Goal: Navigation & Orientation: Find specific page/section

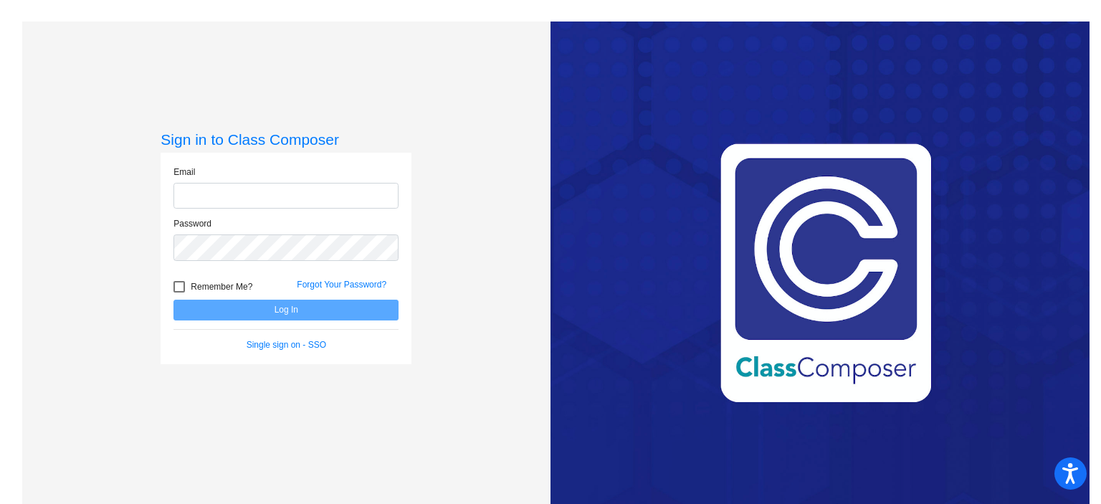
type input "[EMAIL_ADDRESS][DOMAIN_NAME]"
click at [323, 312] on button "Log In" at bounding box center [285, 310] width 225 height 21
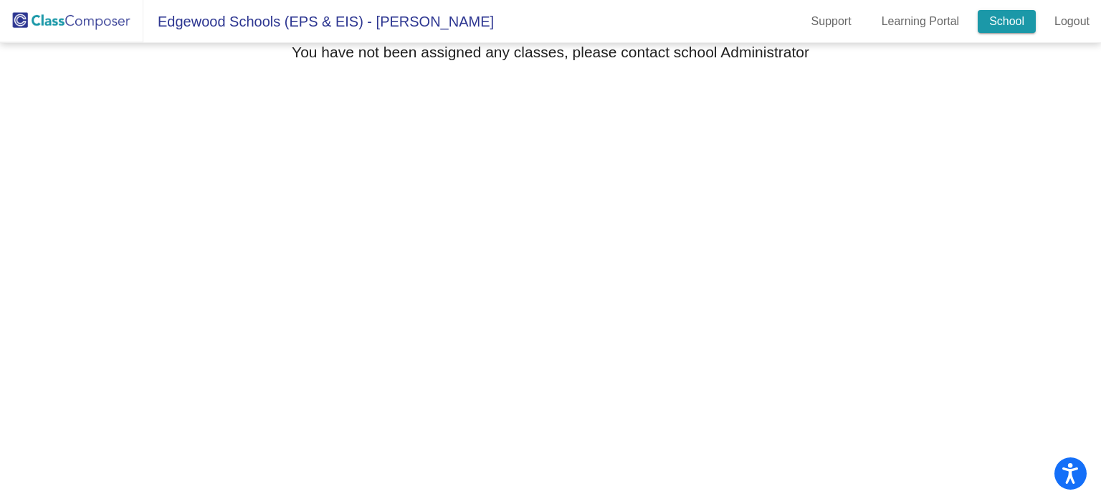
click at [1000, 29] on link "School" at bounding box center [1007, 21] width 58 height 23
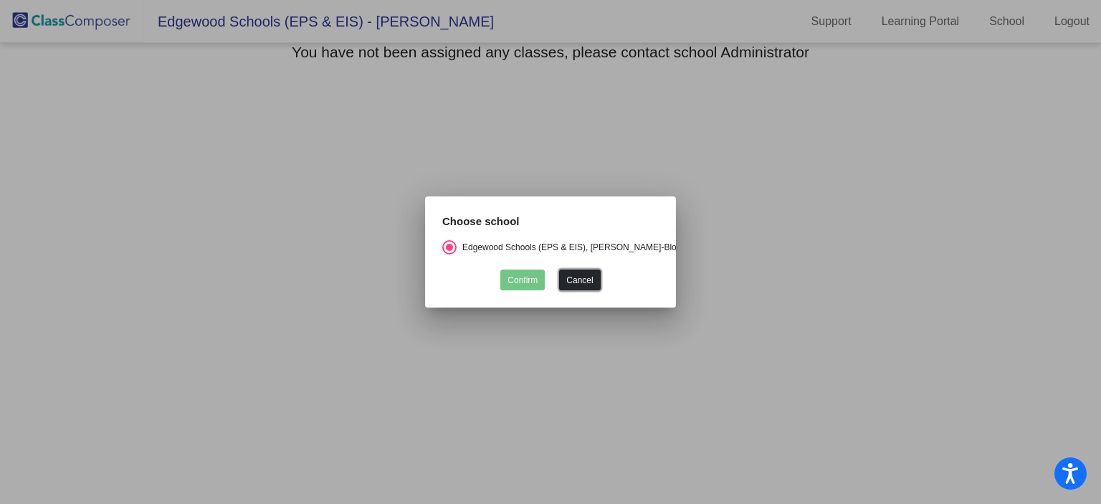
click at [591, 272] on button "Cancel" at bounding box center [579, 279] width 41 height 21
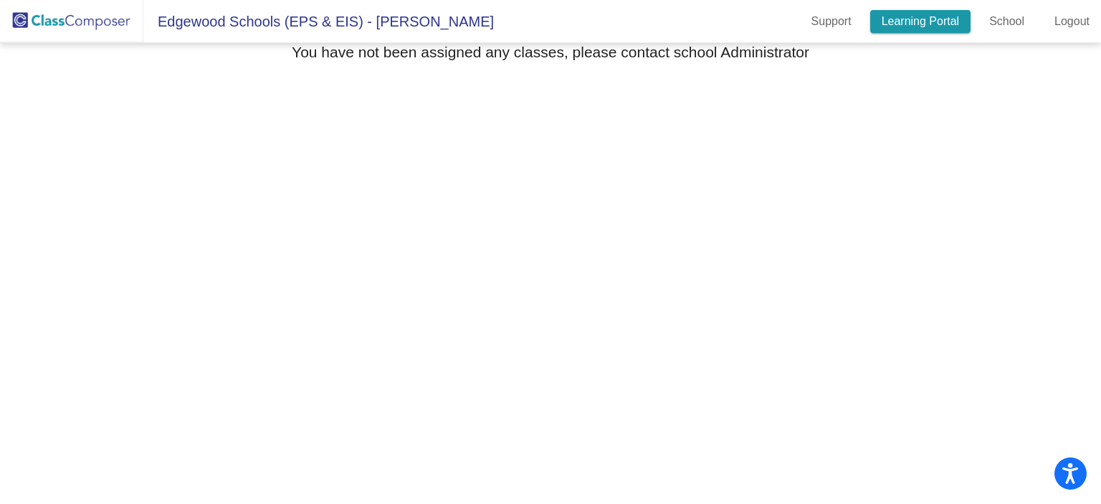
click at [936, 14] on link "Learning Portal" at bounding box center [920, 21] width 101 height 23
